Goal: Ask a question: Seek information or help from site administrators or community

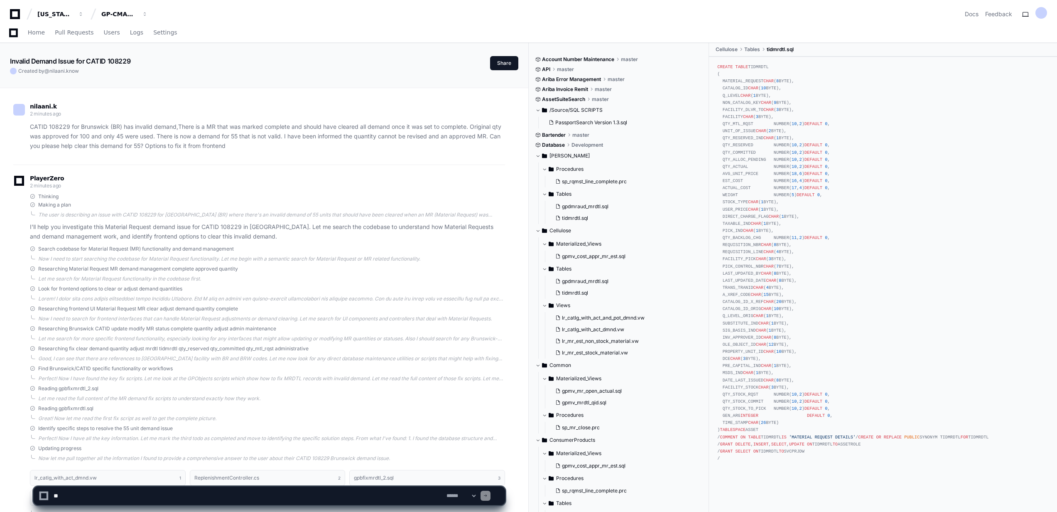
scroll to position [921, 0]
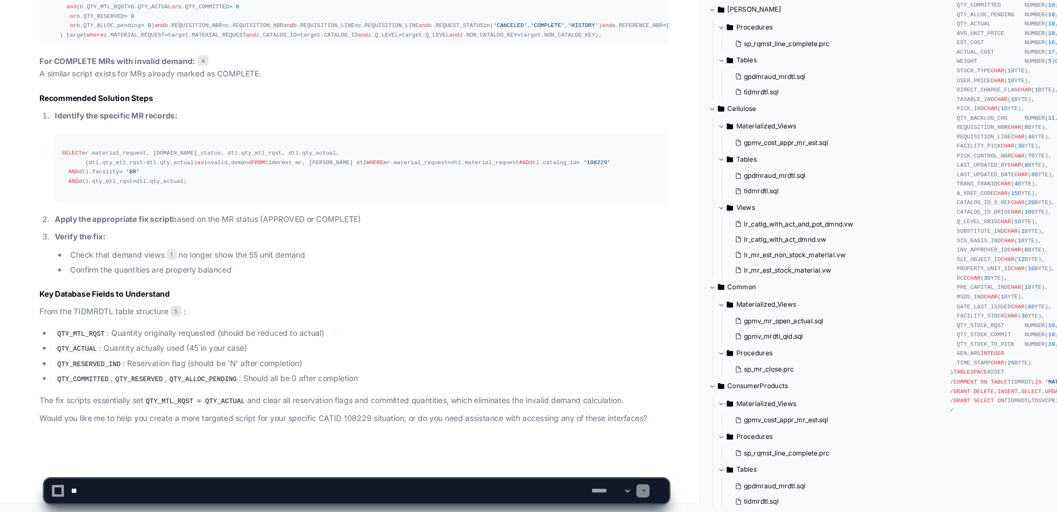
click at [159, 495] on textarea at bounding box center [248, 495] width 393 height 18
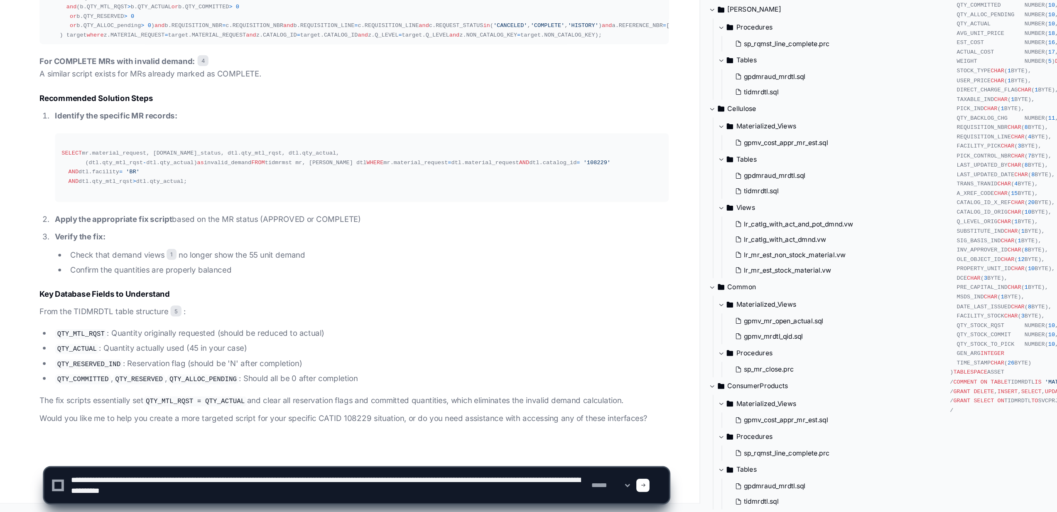
type textarea "**********"
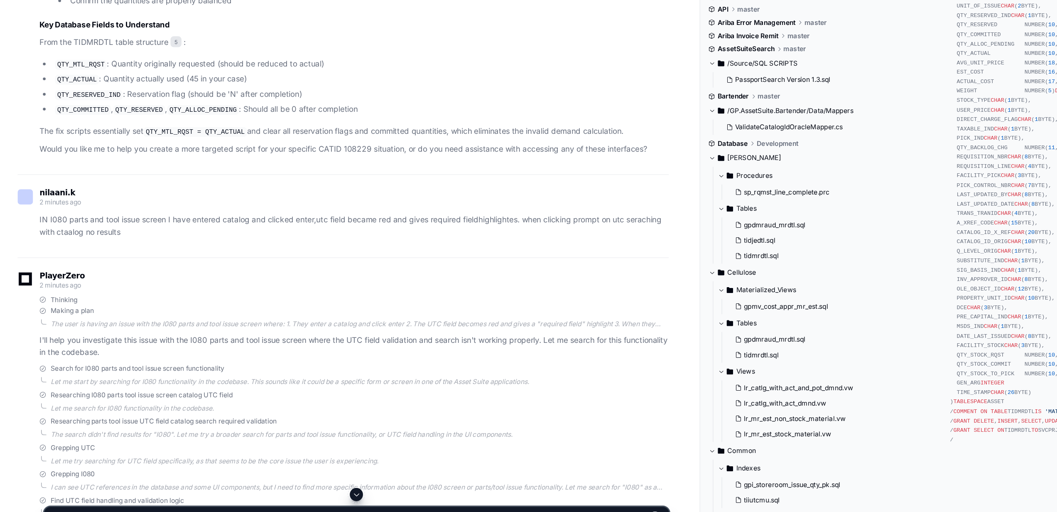
scroll to position [1012, 0]
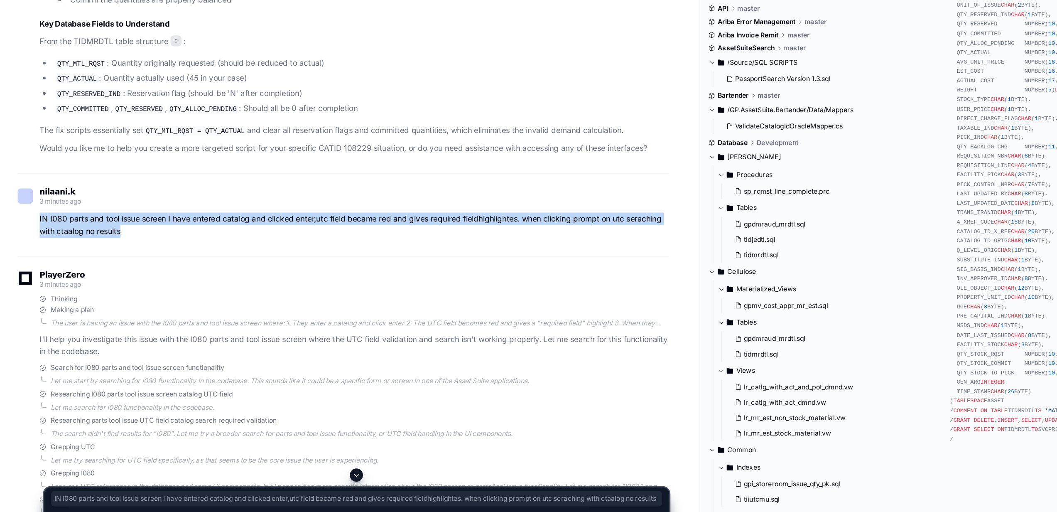
drag, startPoint x: 29, startPoint y: 399, endPoint x: 93, endPoint y: 413, distance: 66.4
click at [93, 284] on div "IN I080 parts and tool issue screen I have entered catalog and clicked enter,ut…" at bounding box center [259, 274] width 492 height 19
copy p "IN I080 parts and tool issue screen I have entered catalog and clicked enter,ut…"
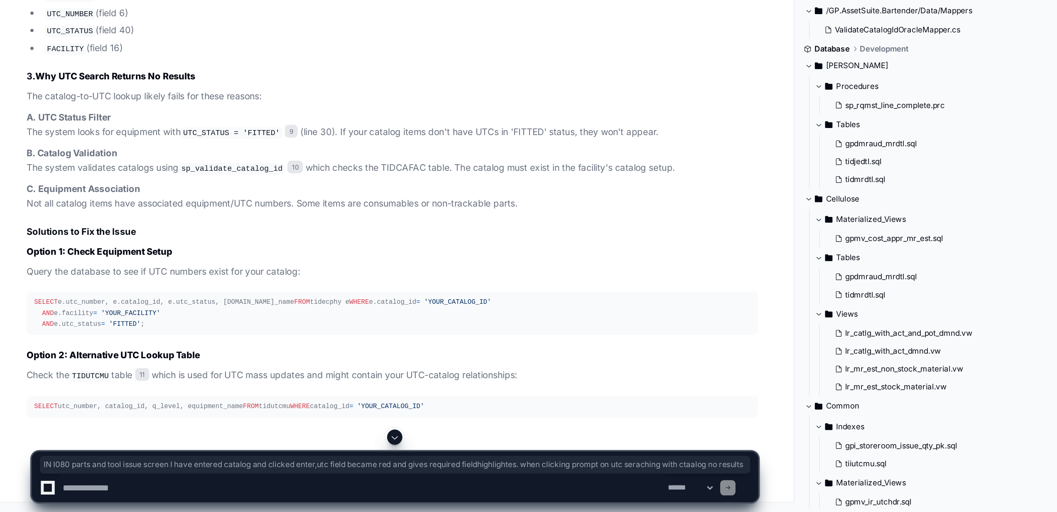
scroll to position [2021, 0]
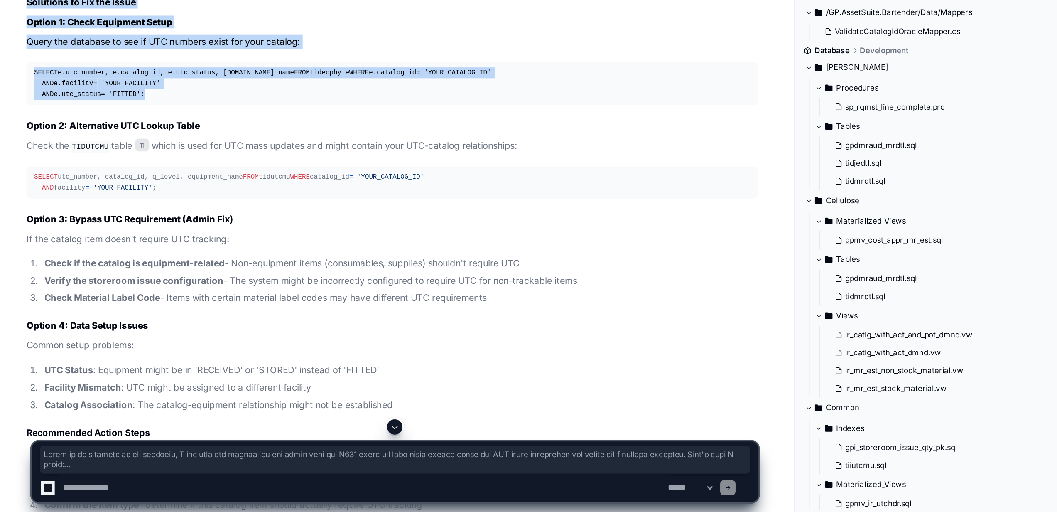
drag, startPoint x: 36, startPoint y: 365, endPoint x: 110, endPoint y: 388, distance: 77.8
click at [110, 244] on div "SELECT e.utc_number, e.catalog_id, e.utc_status, [DOMAIN_NAME]_name FROM tidecp…" at bounding box center [267, 233] width 465 height 21
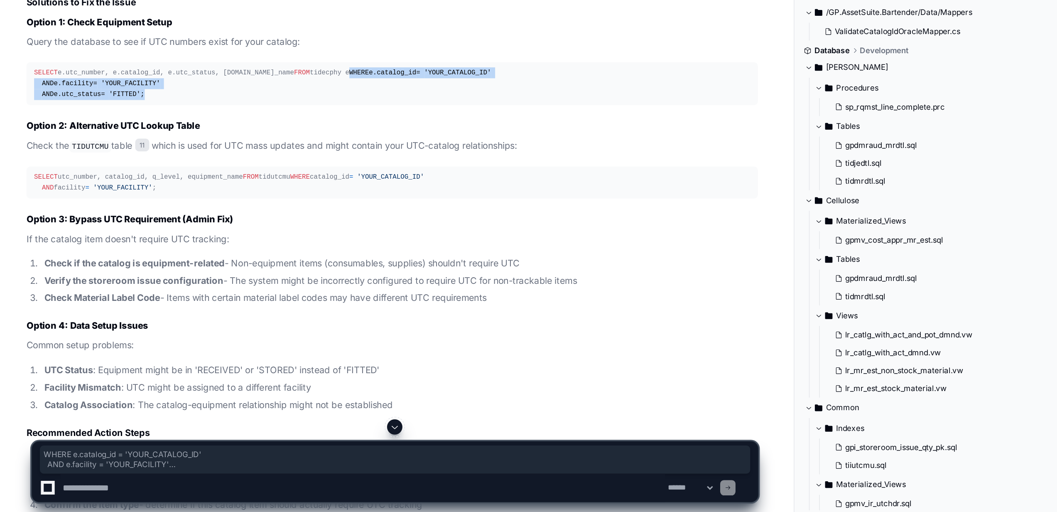
drag, startPoint x: 35, startPoint y: 374, endPoint x: 111, endPoint y: 388, distance: 77.3
click at [111, 244] on div "SELECT e.utc_number, e.catalog_id, e.utc_status, [DOMAIN_NAME]_name FROM tidecp…" at bounding box center [267, 233] width 465 height 21
copy div "WHERE e.catalog_id = 'YOUR_CATALOG_ID' AND e.facility = 'YOUR_FACILITY' AND e.u…"
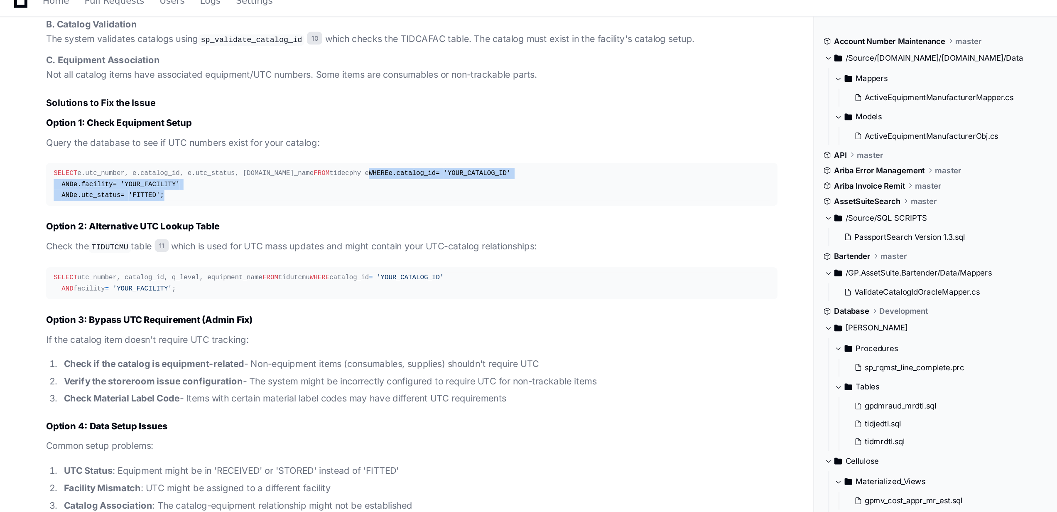
scroll to position [2283, 0]
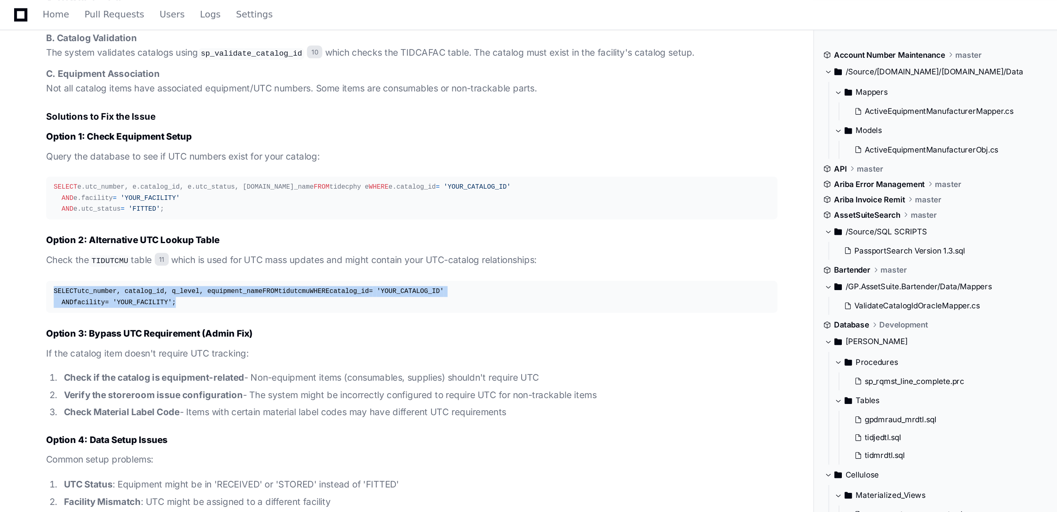
drag, startPoint x: 34, startPoint y: 178, endPoint x: 113, endPoint y: 202, distance: 82.3
click at [113, 200] on div "SELECT utc_number, catalog_id, q_level, equipment_name FROM tidutcmu WHERE cata…" at bounding box center [267, 193] width 465 height 14
copy div "SELECT utc_number, catalog_id, q_level, equipment_name FROM tidutcmu WHERE cata…"
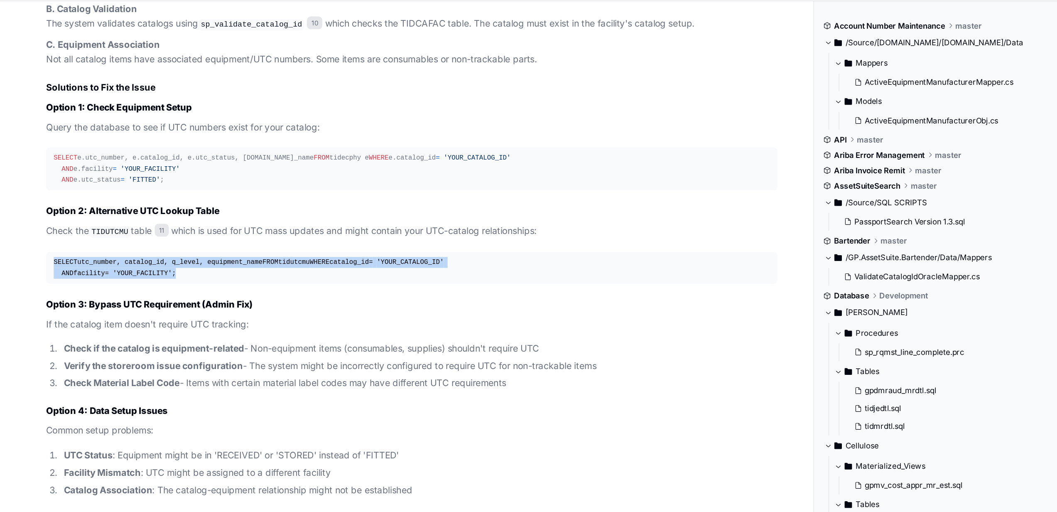
scroll to position [2244, 0]
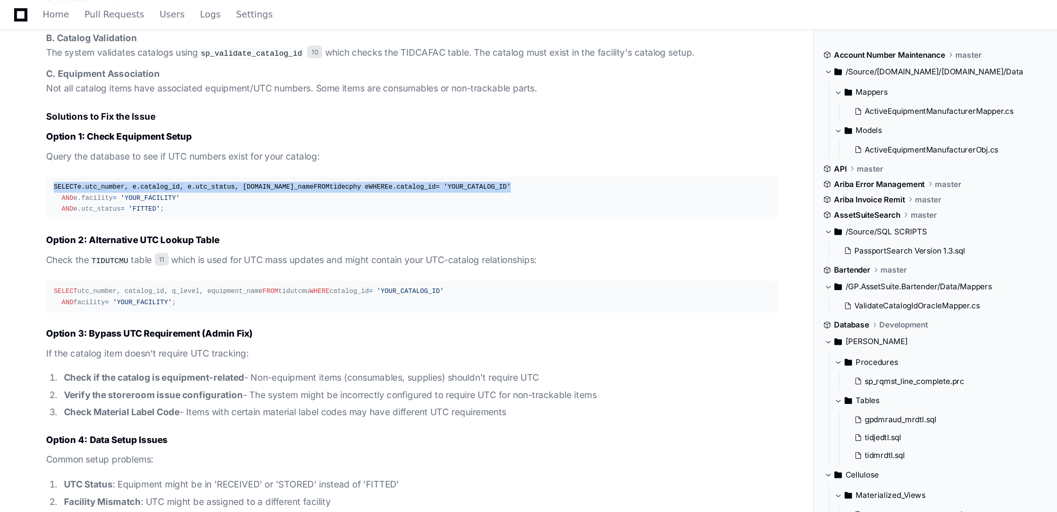
drag, startPoint x: 38, startPoint y: 135, endPoint x: 128, endPoint y: 150, distance: 90.6
click at [128, 139] on div "SELECT e.utc_number, e.catalog_id, e.utc_status, [DOMAIN_NAME]_name FROM tidecp…" at bounding box center [267, 128] width 465 height 21
copy div "SELECT e.utc_number, e.catalog_id, e.utc_status, [DOMAIN_NAME]_name FROM tidecp…"
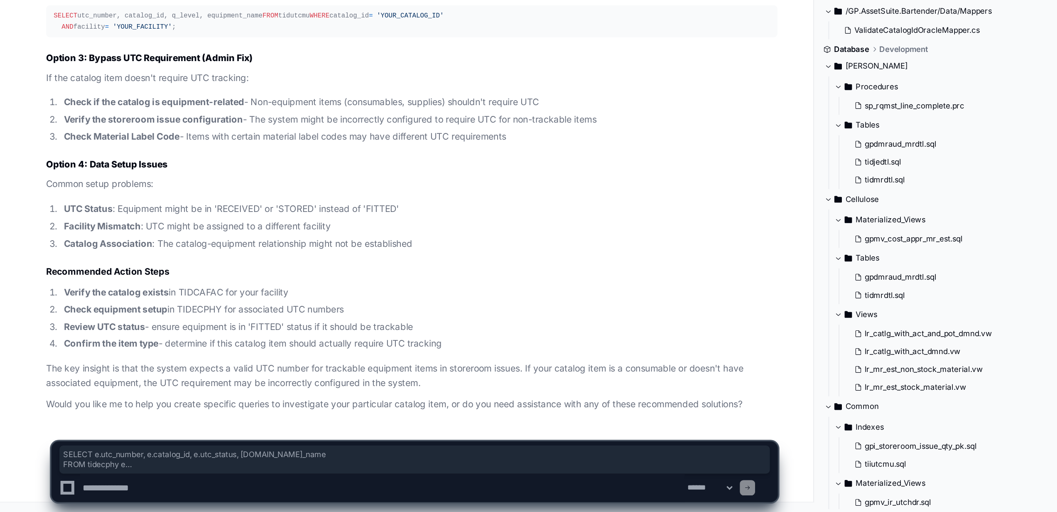
click at [83, 500] on textarea at bounding box center [248, 495] width 393 height 18
paste textarea "**********"
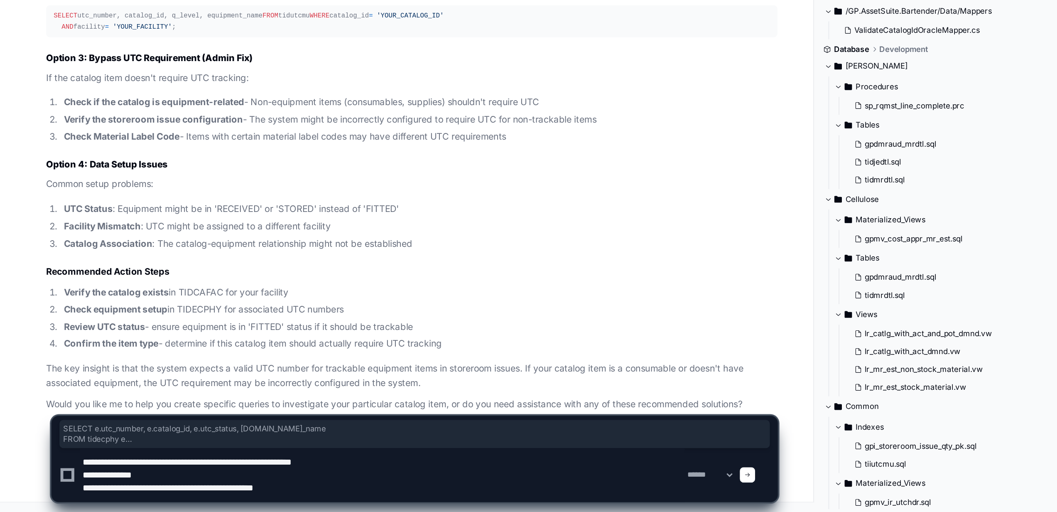
type textarea "**********"
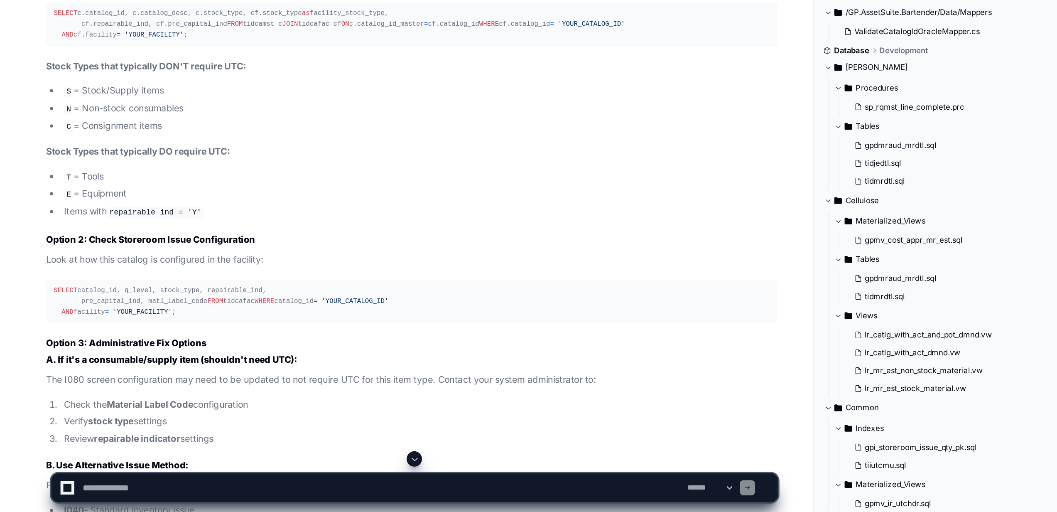
scroll to position [2706, 0]
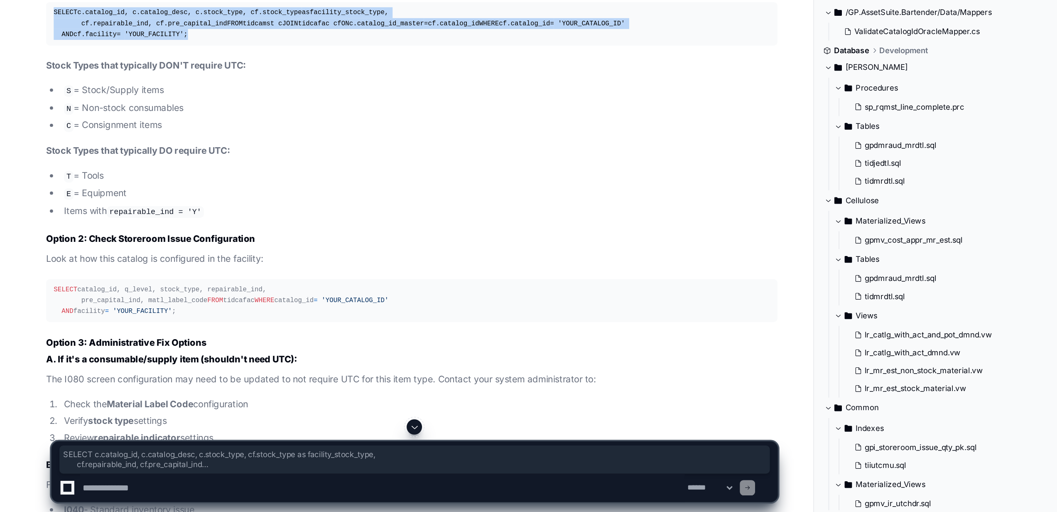
drag, startPoint x: 36, startPoint y: 349, endPoint x: 123, endPoint y: 383, distance: 93.8
click at [123, 205] on div "SELECT c.catalog_id, c.catalog_desc, c.stock_type, cf.stock_type as facility_st…" at bounding box center [267, 194] width 465 height 21
copy div "SELECT c.catalog_id, c.catalog_desc, c.stock_type, cf.stock_type as facility_st…"
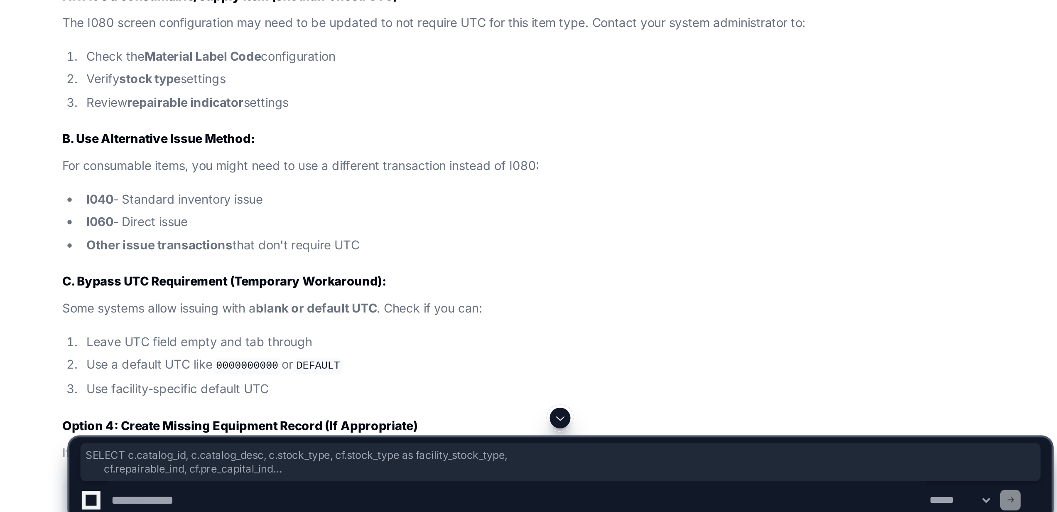
scroll to position [2865, 0]
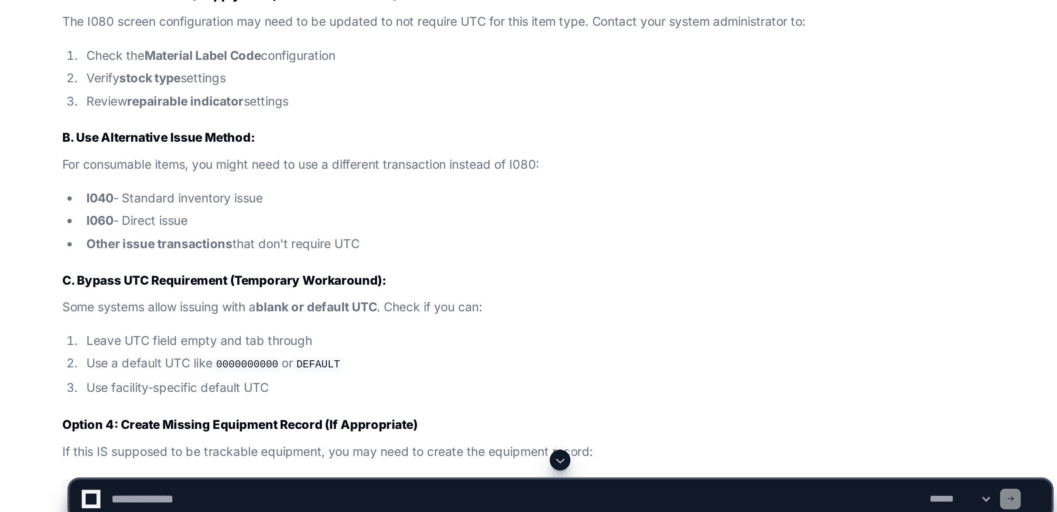
drag, startPoint x: 66, startPoint y: 331, endPoint x: 66, endPoint y: 455, distance: 123.8
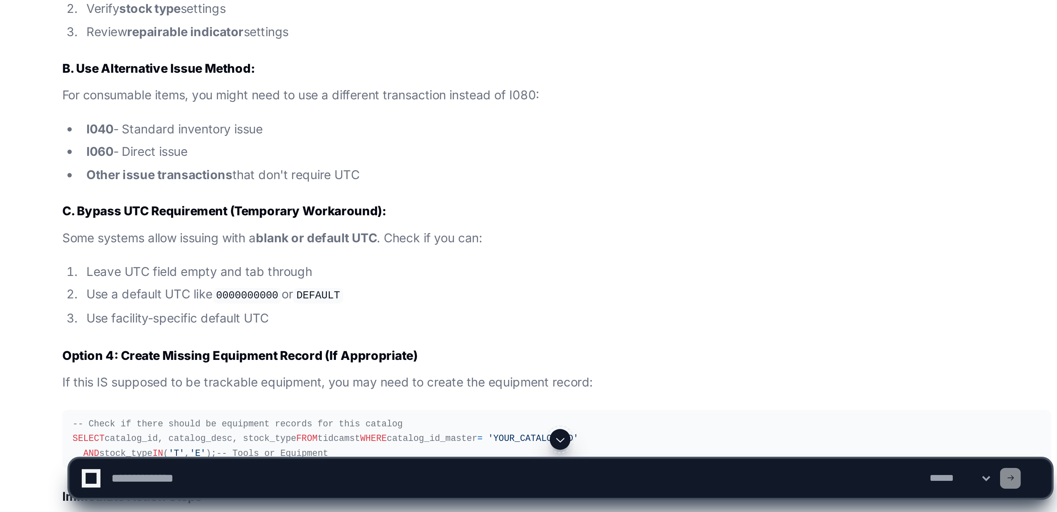
scroll to position [2888, 0]
click at [58, 496] on textarea at bounding box center [248, 495] width 393 height 18
type textarea "**********"
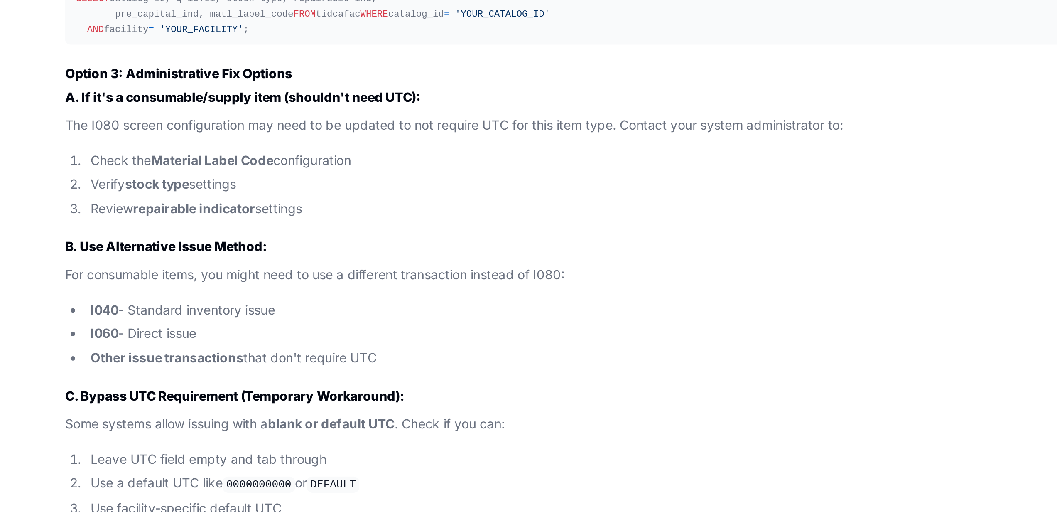
scroll to position [2983, 0]
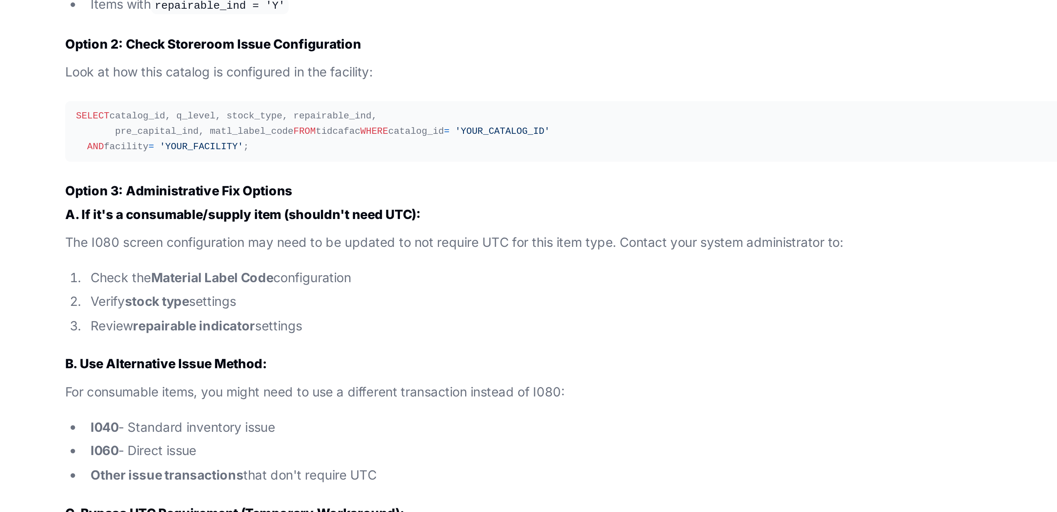
drag, startPoint x: 32, startPoint y: 131, endPoint x: 110, endPoint y: 166, distance: 85.2
click at [110, 166] on article "Perfect! This confirms the root cause of your issue. The query returning no row…" at bounding box center [267, 156] width 475 height 788
copy article "tock Types that typically DON'T require UTC: S = Stock/Supply items N = Non-sto…"
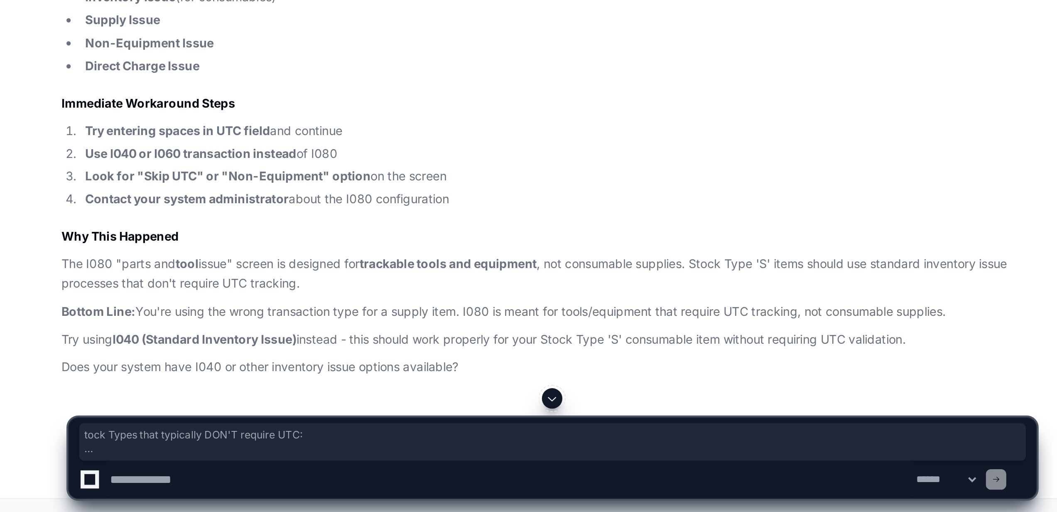
scroll to position [4079, 0]
click at [79, 494] on textarea at bounding box center [248, 495] width 393 height 18
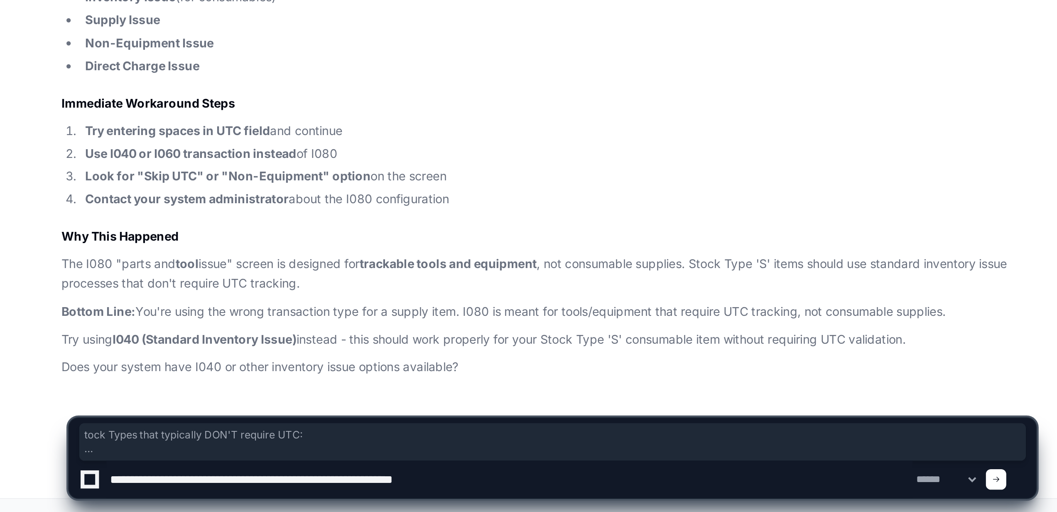
type textarea "**********"
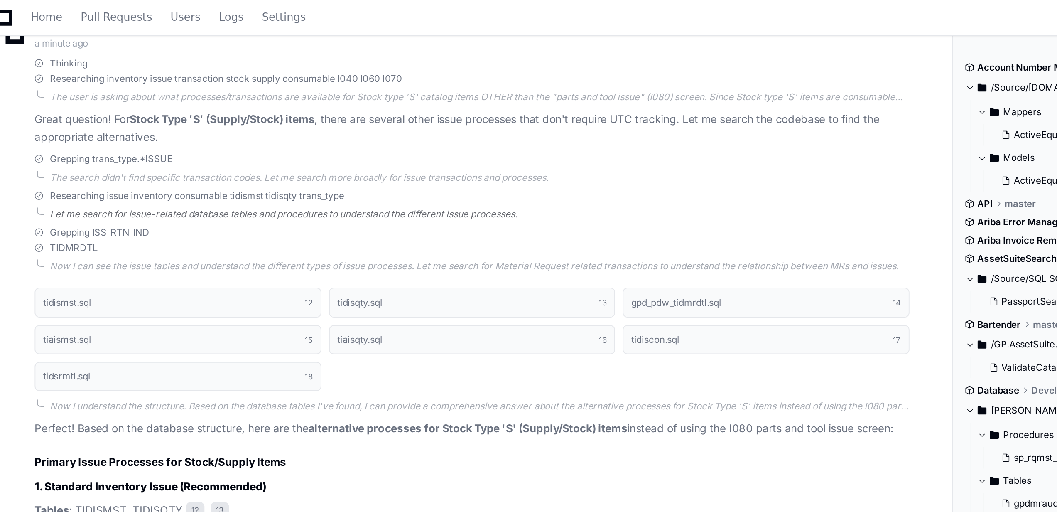
scroll to position [4413, 0]
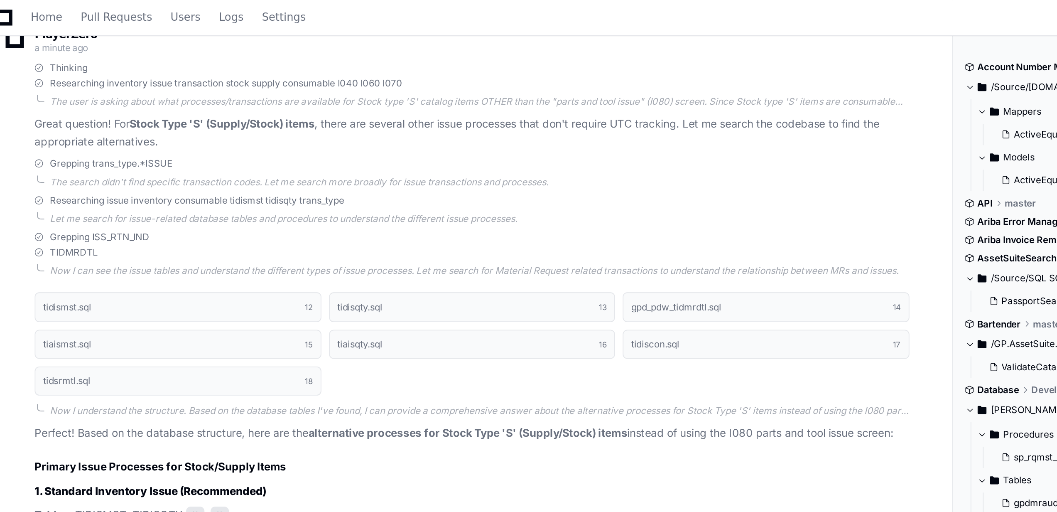
drag, startPoint x: 29, startPoint y: 211, endPoint x: 217, endPoint y: 211, distance: 188.2
copy p "for stock catlogs whats the process other than parts abd tool issue"
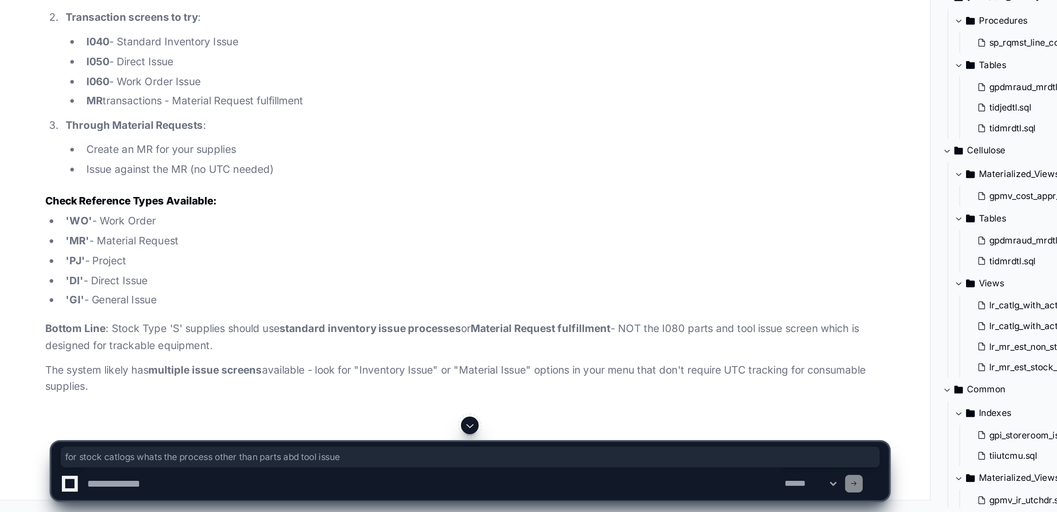
scroll to position [5506, 0]
click at [95, 498] on textarea at bounding box center [248, 495] width 393 height 18
type textarea "**********"
click at [121, 491] on textarea at bounding box center [248, 495] width 393 height 18
type textarea "**********"
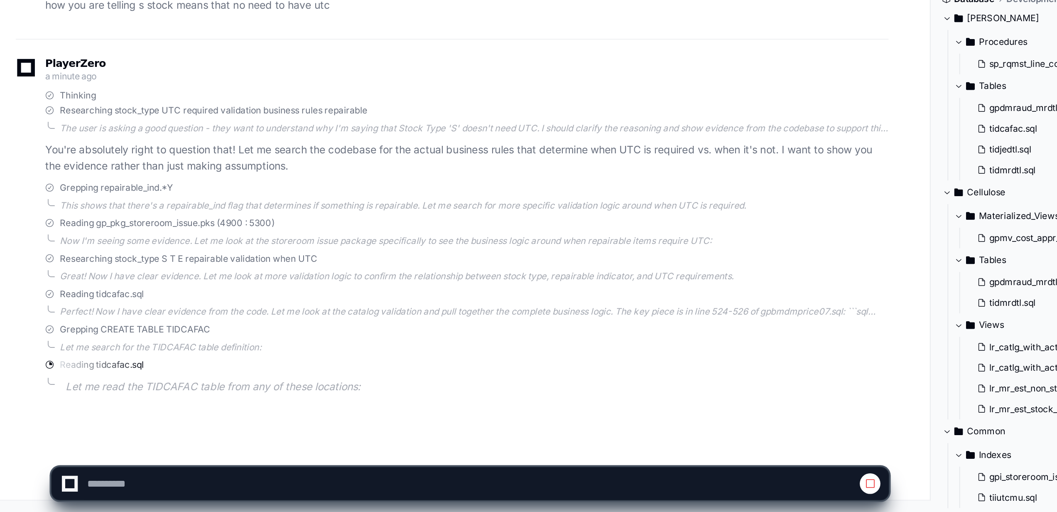
scroll to position [5793, 0]
